Goal: Check status: Check status

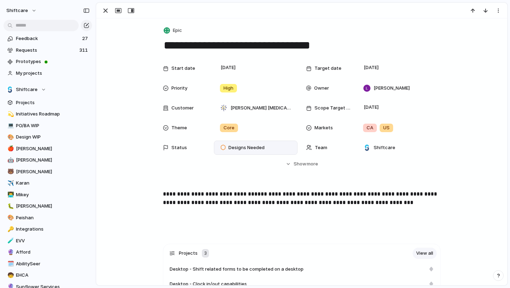
scroll to position [9, 0]
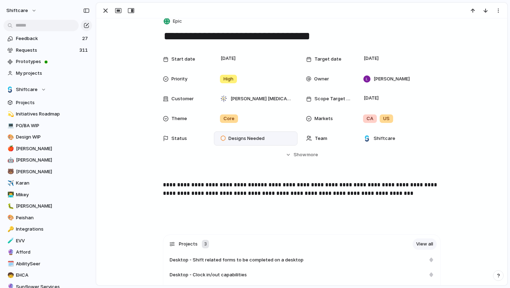
click at [254, 138] on span "Designs Needed" at bounding box center [246, 138] width 36 height 7
click at [234, 140] on span "Designs Needed" at bounding box center [246, 138] width 36 height 7
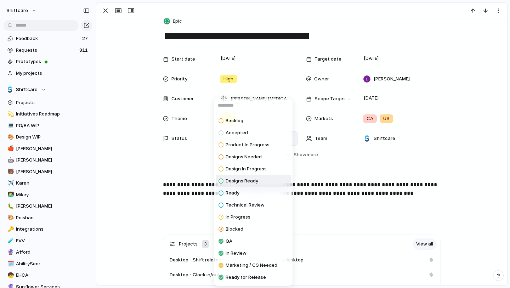
click at [254, 181] on span "Designs Ready" at bounding box center [242, 180] width 33 height 7
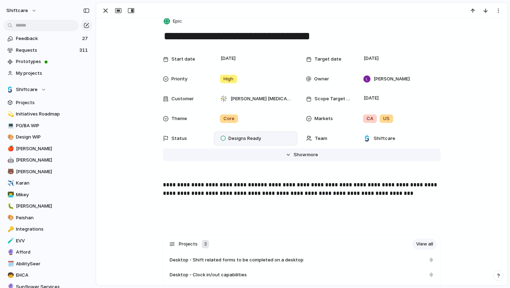
click at [296, 154] on span "Show" at bounding box center [300, 154] width 13 height 7
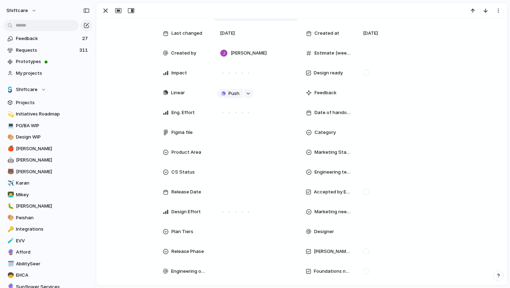
scroll to position [167, 0]
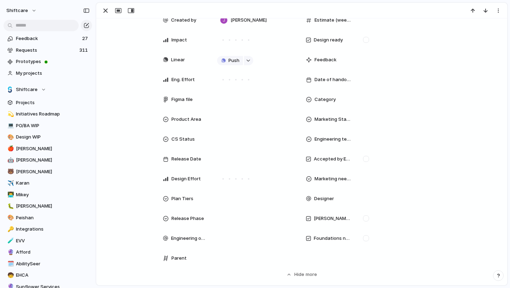
click at [331, 198] on span "Designer" at bounding box center [324, 198] width 20 height 7
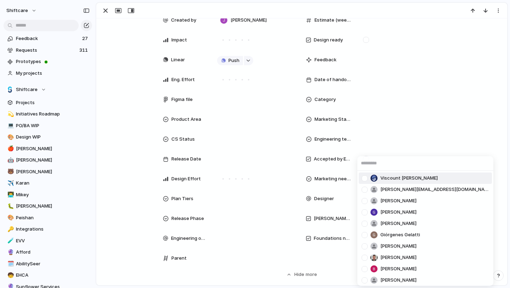
click at [405, 179] on span "Viscount [PERSON_NAME]" at bounding box center [408, 178] width 57 height 7
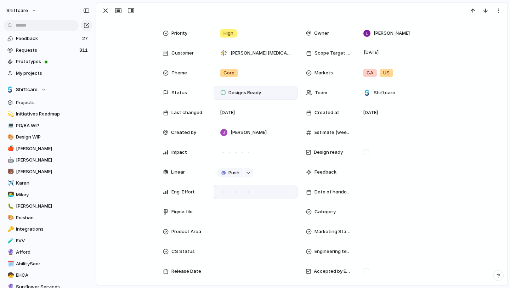
scroll to position [85, 0]
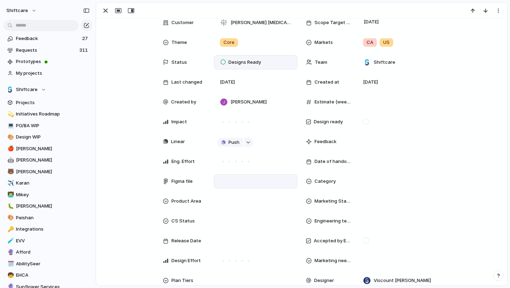
click at [231, 180] on div at bounding box center [255, 181] width 77 height 8
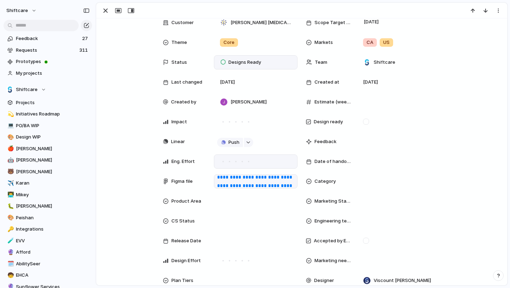
scroll to position [68, 0]
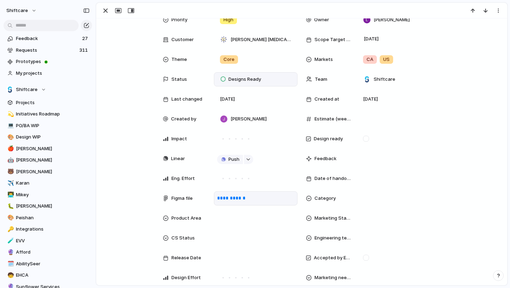
click at [117, 184] on div "**********" at bounding box center [302, 185] width 394 height 384
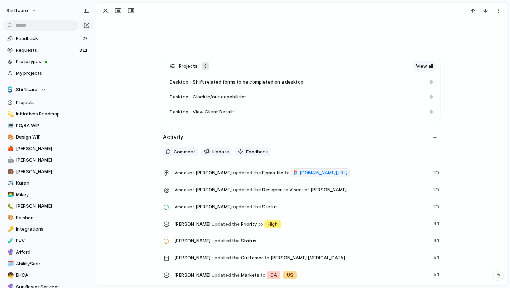
scroll to position [0, 0]
